Goal: Information Seeking & Learning: Check status

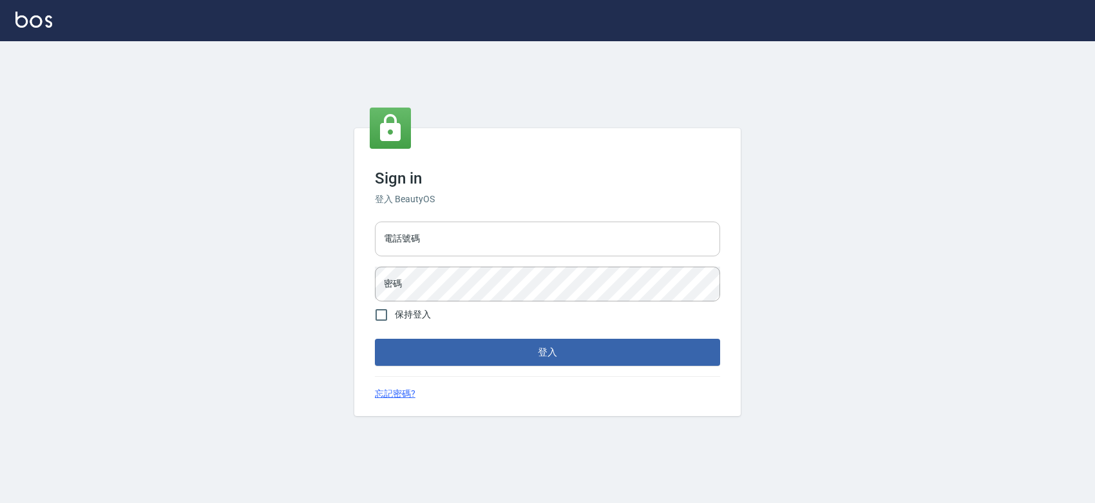
click at [499, 230] on input "電話號碼" at bounding box center [547, 239] width 345 height 35
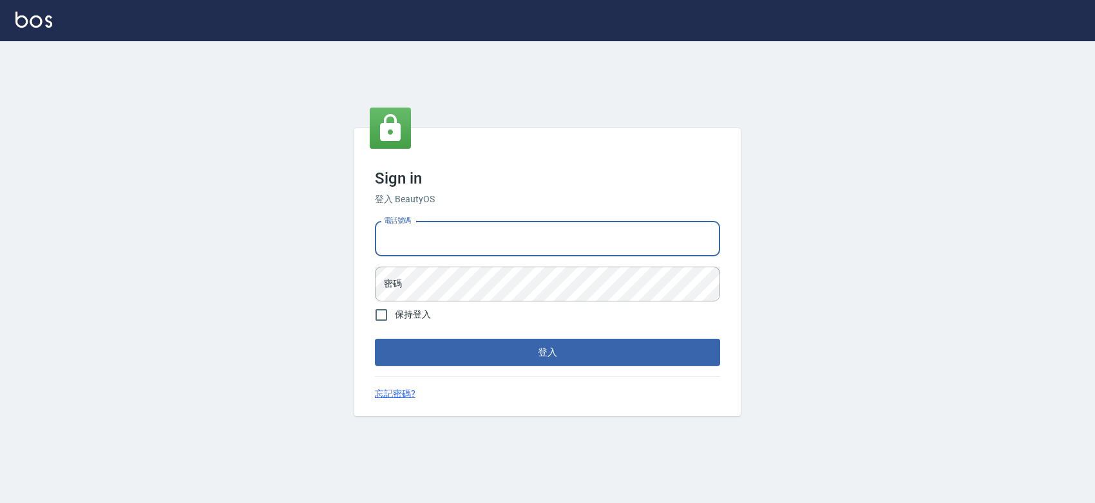
type input "0427061917"
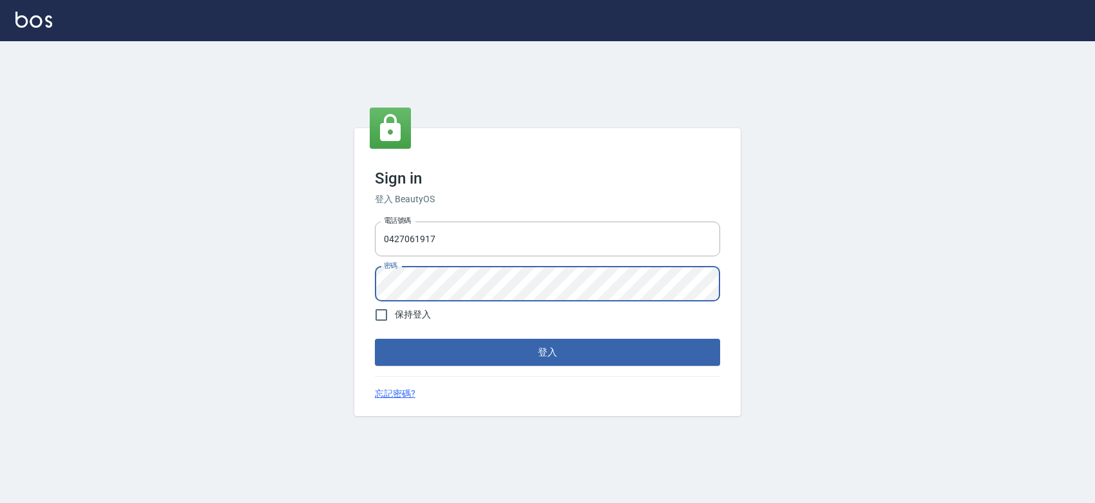
click at [375, 339] on button "登入" at bounding box center [547, 352] width 345 height 27
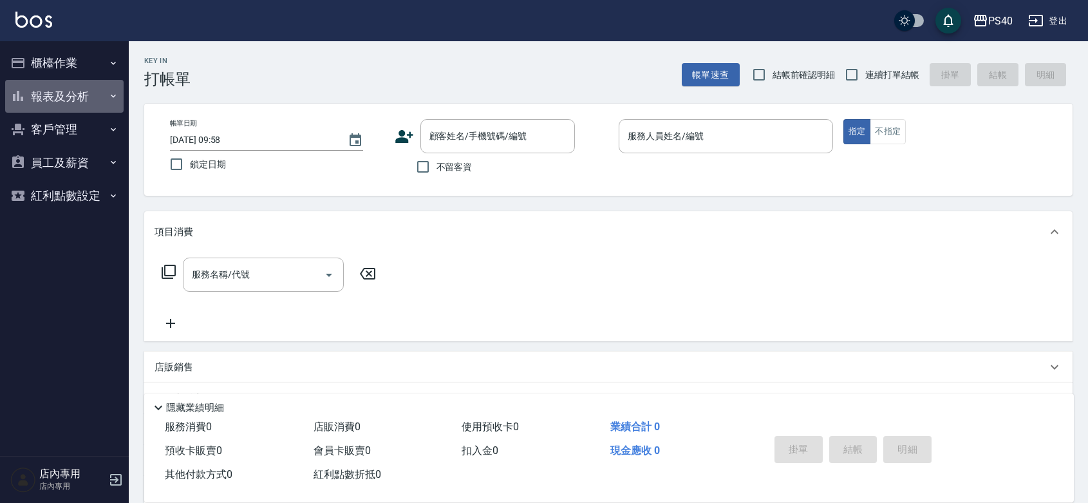
click at [53, 91] on button "報表及分析" at bounding box center [64, 96] width 118 height 33
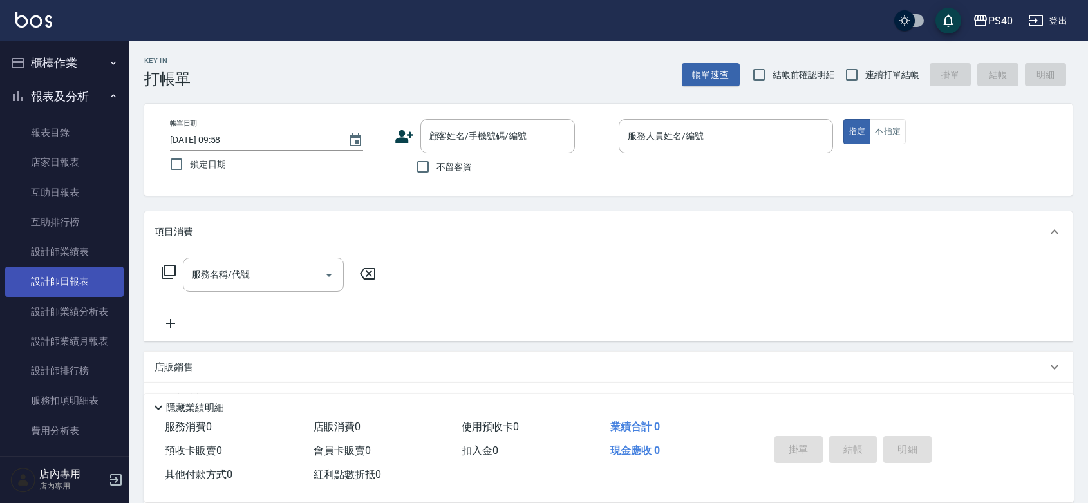
click at [59, 276] on link "設計師日報表" at bounding box center [64, 282] width 118 height 30
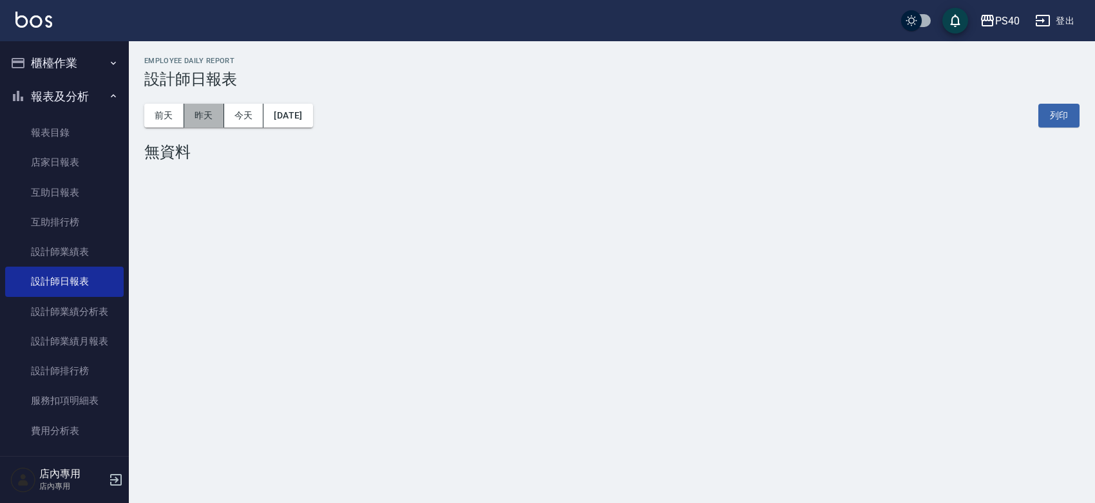
click at [205, 117] on button "昨天" at bounding box center [204, 116] width 40 height 24
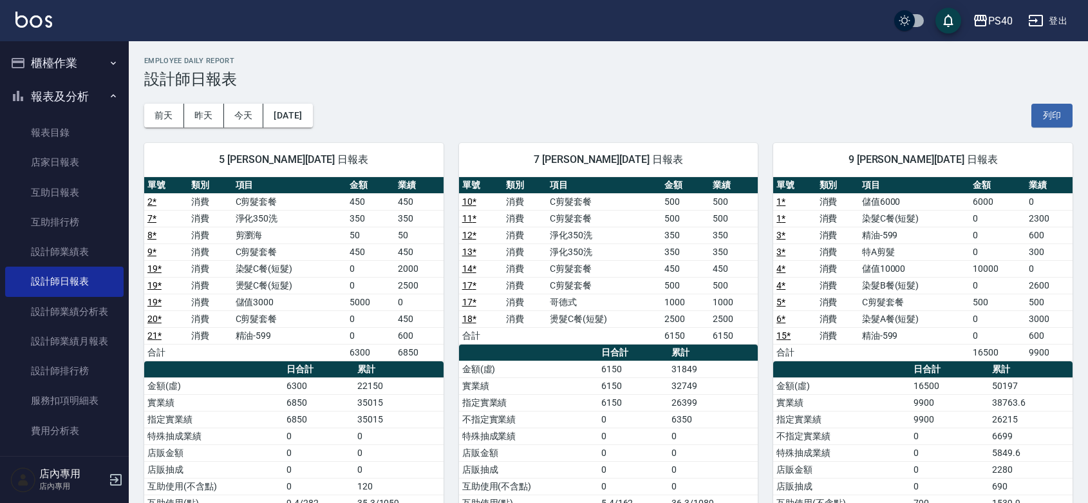
click at [815, 99] on div "[DATE] [DATE] [DATE] [DATE] 列印" at bounding box center [608, 115] width 929 height 55
click at [101, 162] on link "店家日報表" at bounding box center [64, 162] width 118 height 30
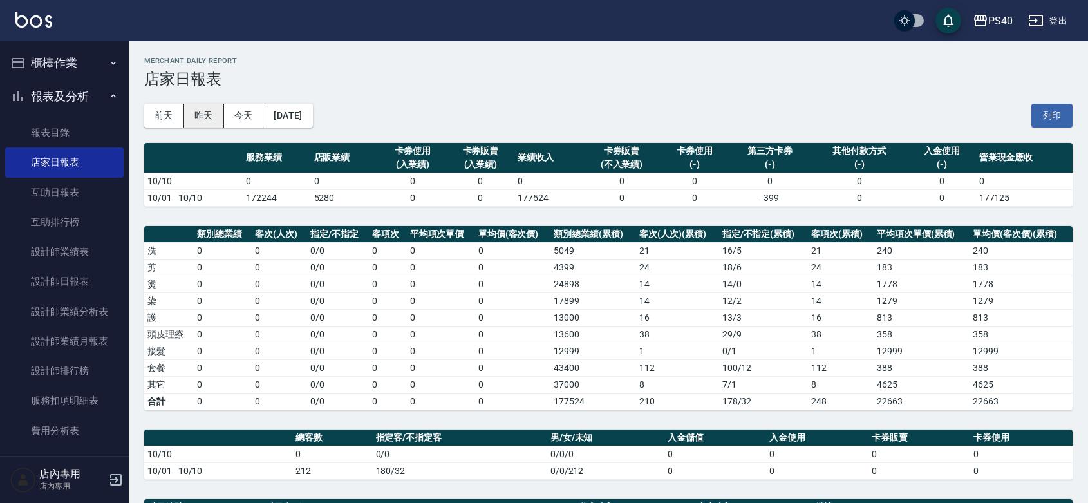
click at [207, 115] on button "昨天" at bounding box center [204, 116] width 40 height 24
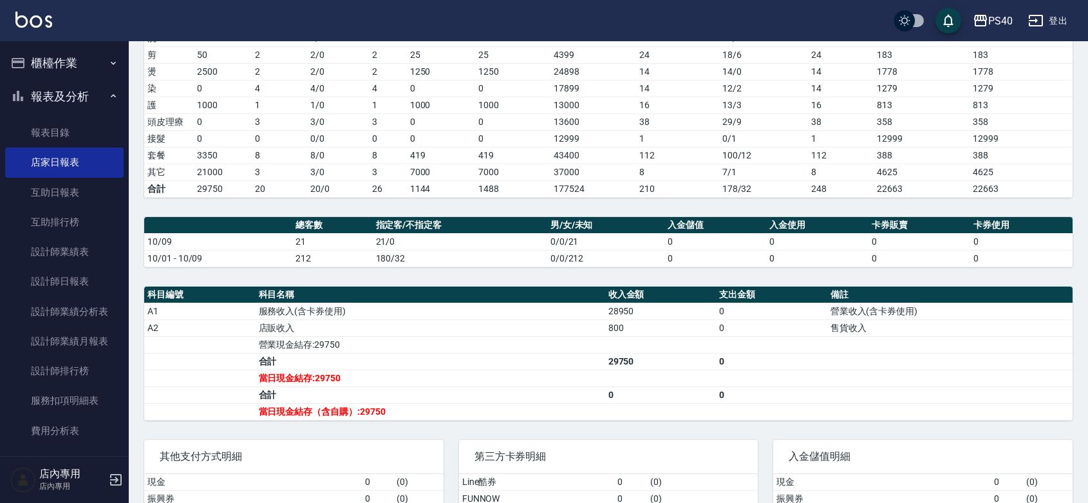
scroll to position [335, 0]
